Goal: Book appointment/travel/reservation

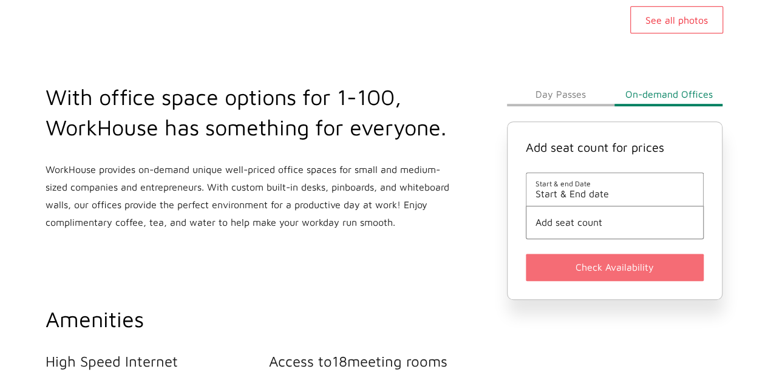
scroll to position [386, 0]
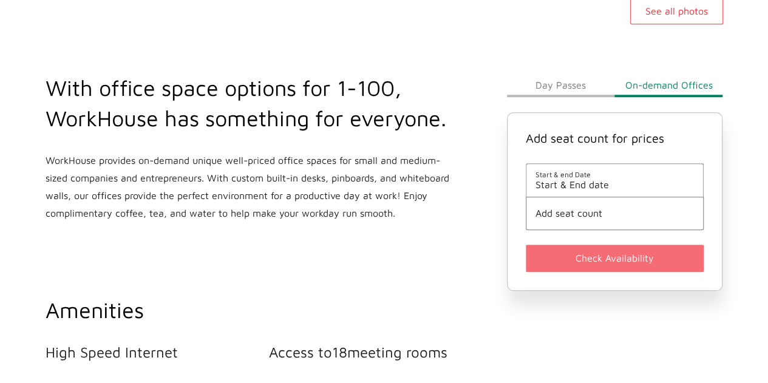
click at [604, 188] on span "Start & End date" at bounding box center [615, 184] width 159 height 11
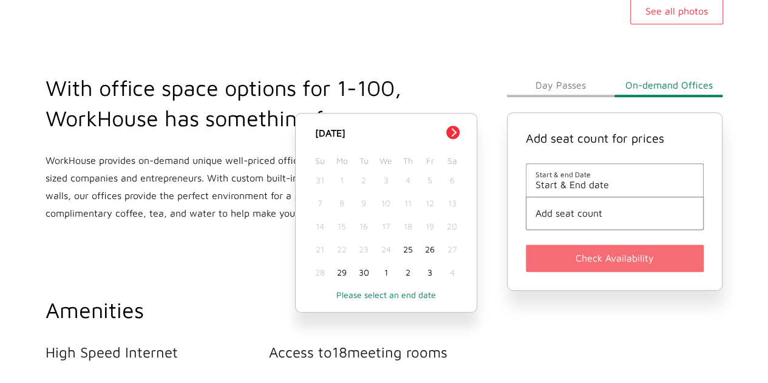
click at [403, 248] on div "25" at bounding box center [408, 249] width 22 height 23
click at [578, 222] on li "Add seat count" at bounding box center [615, 213] width 179 height 33
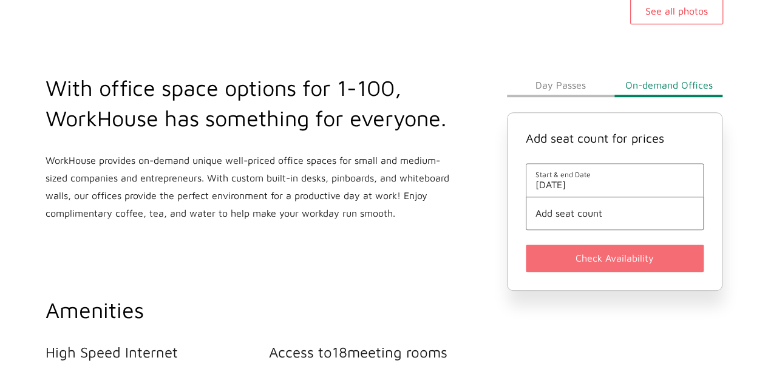
click at [578, 217] on span "Add seat count" at bounding box center [615, 213] width 159 height 11
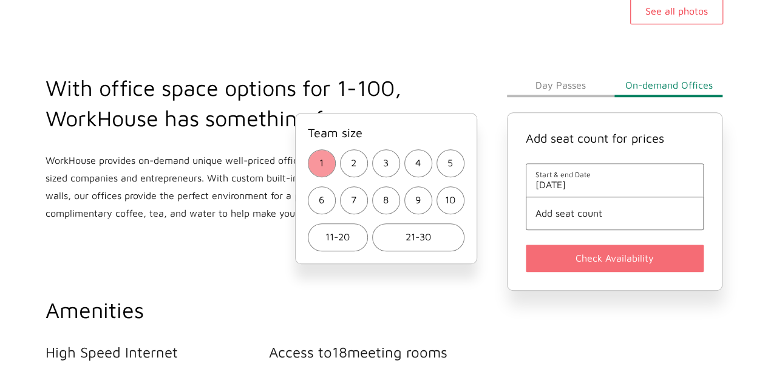
click at [327, 166] on button "1" at bounding box center [322, 163] width 28 height 28
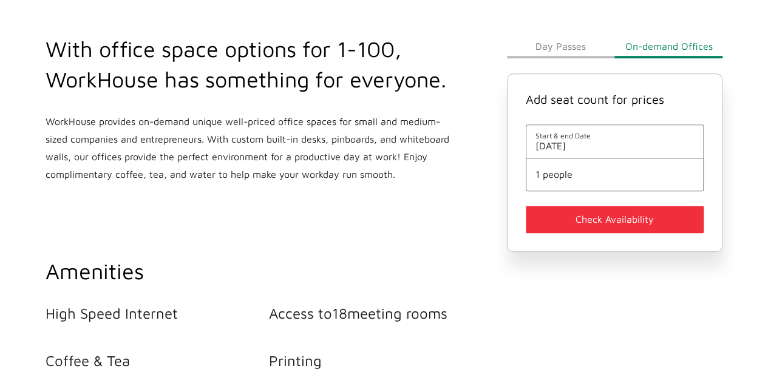
scroll to position [433, 0]
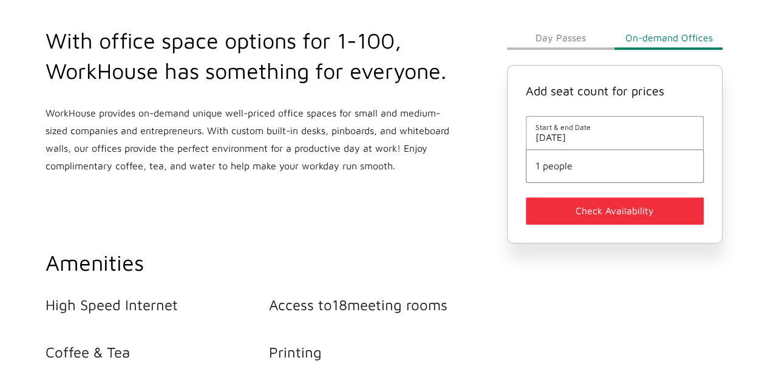
click at [594, 207] on button "Check Availability" at bounding box center [615, 210] width 179 height 27
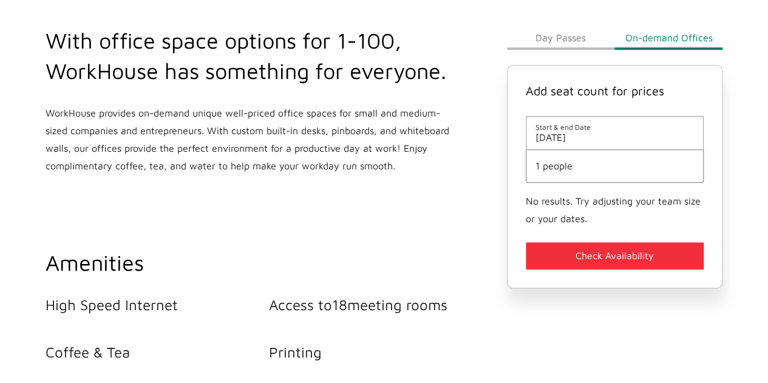
click at [563, 35] on button "Day Passes" at bounding box center [561, 38] width 108 height 24
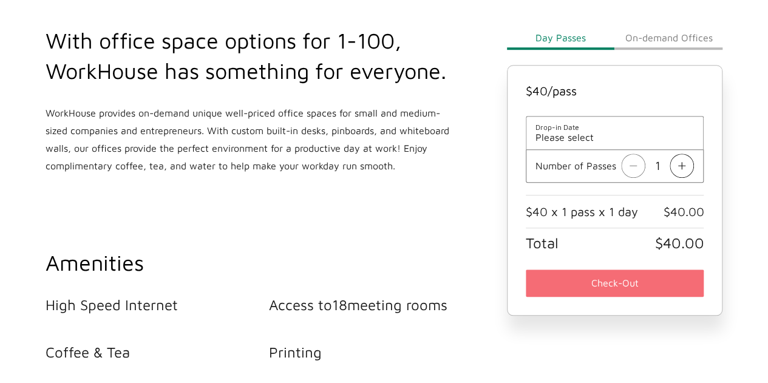
click at [613, 139] on span "Please select" at bounding box center [615, 137] width 159 height 11
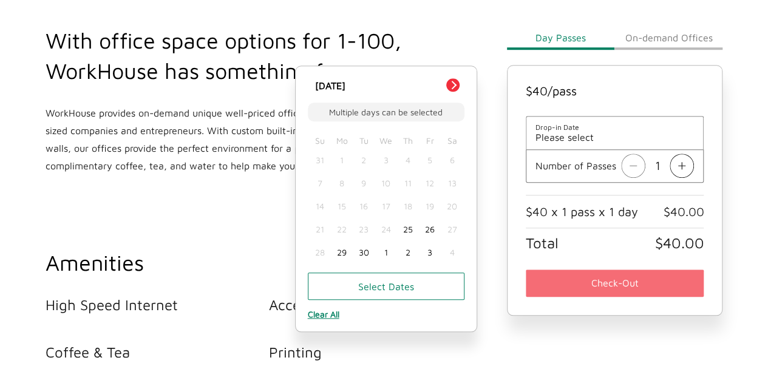
click at [408, 227] on div "25" at bounding box center [408, 229] width 22 height 23
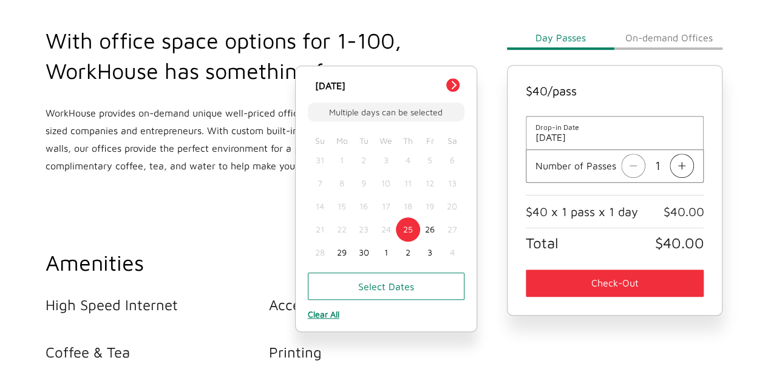
click at [555, 342] on div "Day Passes On-demand Offices $ 40 /pass Drop-in Date [DATE] Multiple days can b…" at bounding box center [615, 240] width 231 height 527
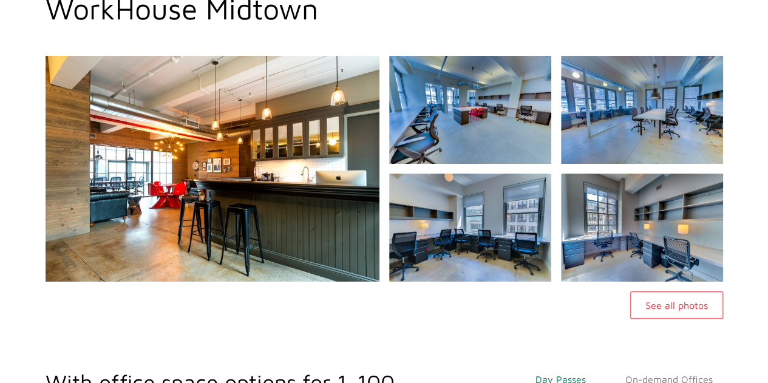
scroll to position [84, 0]
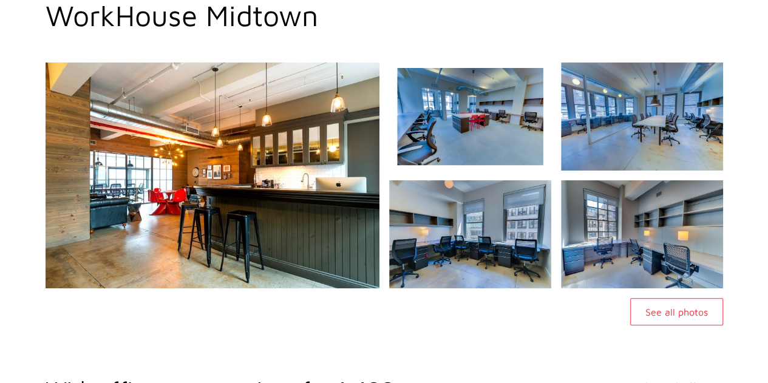
click at [476, 116] on img at bounding box center [470, 116] width 175 height 117
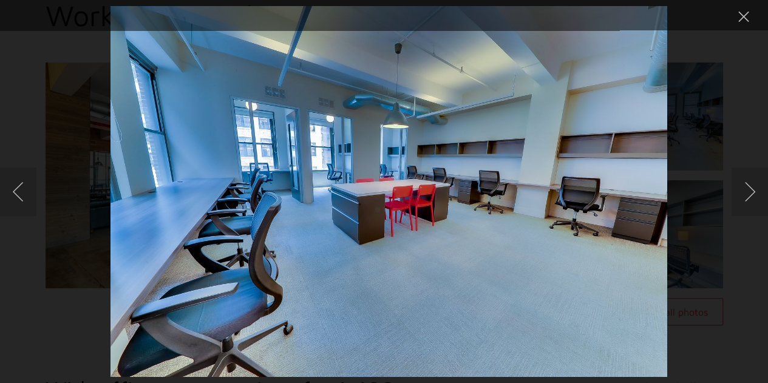
click at [33, 66] on div "Lightbox" at bounding box center [384, 191] width 768 height 383
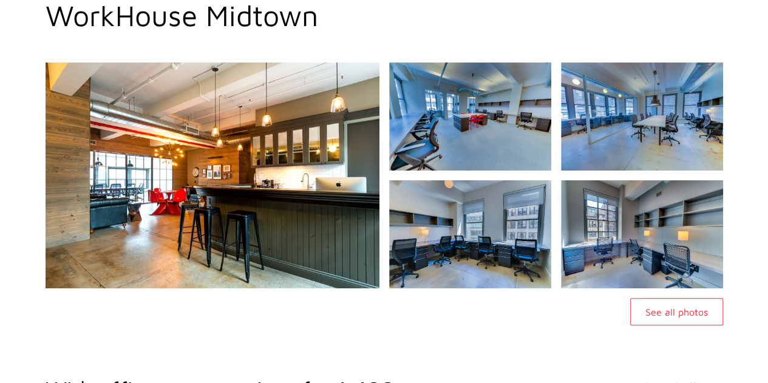
scroll to position [433, 0]
